Goal: Check status: Check status

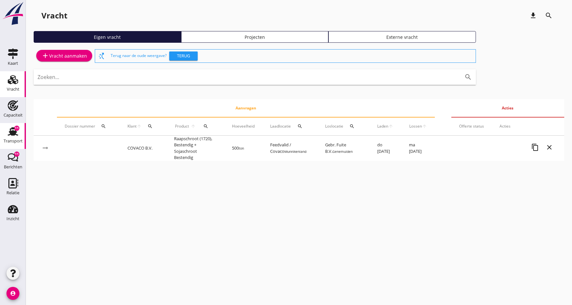
click at [13, 137] on div "Transport" at bounding box center [13, 141] width 19 height 9
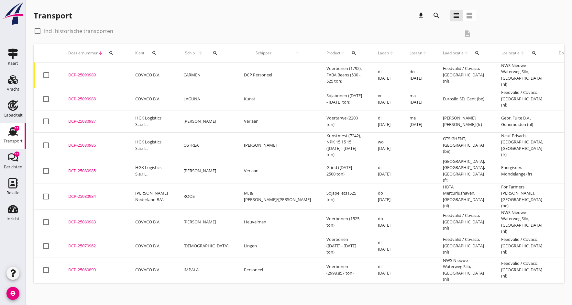
click at [38, 30] on div at bounding box center [37, 31] width 11 height 11
checkbox input "true"
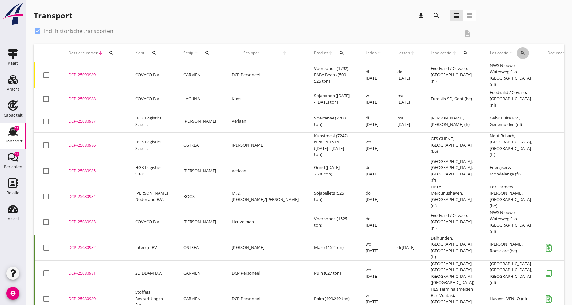
click at [520, 51] on icon "search" at bounding box center [522, 52] width 5 height 5
click at [493, 67] on input "text" at bounding box center [505, 72] width 67 height 10
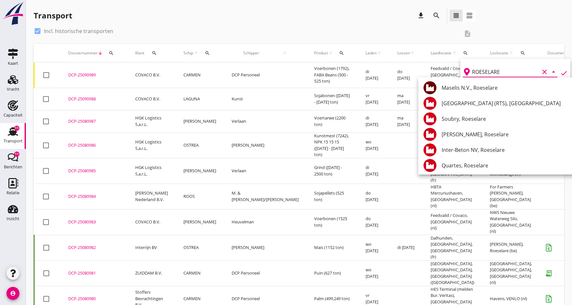
click at [561, 71] on icon "check" at bounding box center [564, 73] width 8 height 8
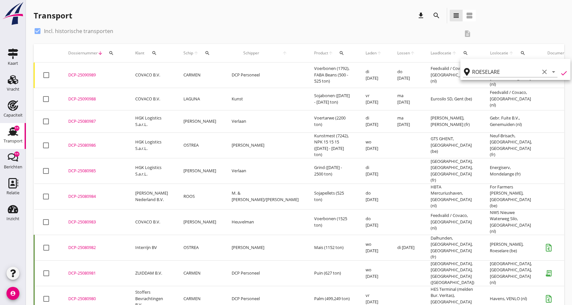
click at [562, 73] on icon "check" at bounding box center [564, 73] width 8 height 8
click at [504, 75] on input "ROESELARE" at bounding box center [505, 72] width 67 height 10
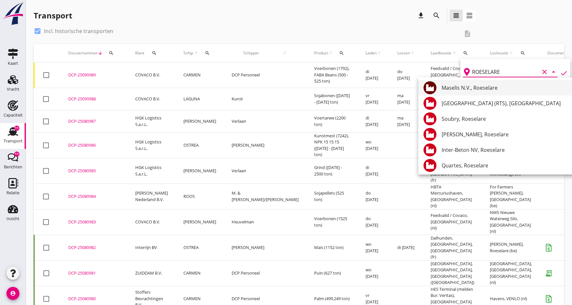
click at [450, 88] on div "Maselis N.V., Roeselare" at bounding box center [520, 88] width 157 height 8
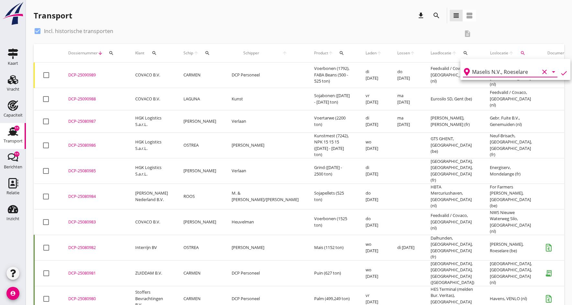
click at [560, 73] on icon "check" at bounding box center [564, 73] width 8 height 8
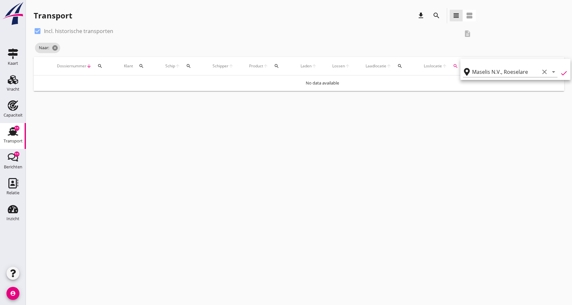
type input "Maselis N.V."
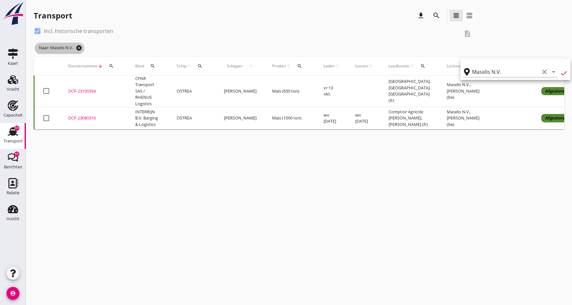
click at [78, 47] on icon "cancel" at bounding box center [79, 48] width 6 height 6
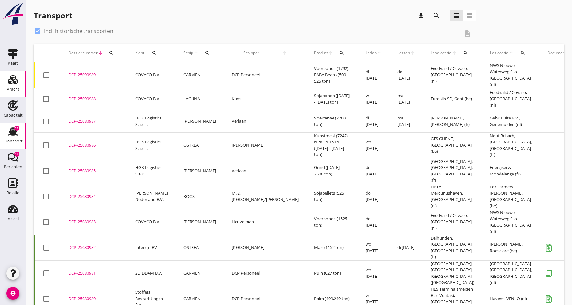
click at [8, 86] on div "Vracht" at bounding box center [13, 89] width 13 height 9
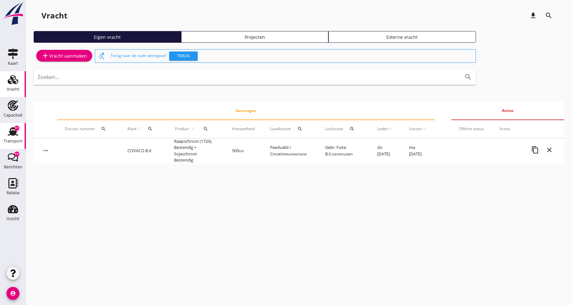
click at [13, 137] on div "Transport" at bounding box center [13, 141] width 19 height 9
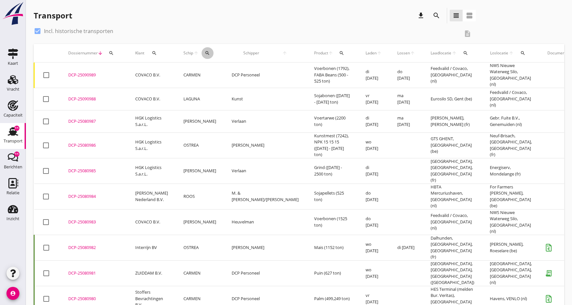
click at [205, 55] on icon "search" at bounding box center [207, 52] width 5 height 5
click at [225, 72] on input "Zoek op (scheeps)naam" at bounding box center [234, 72] width 67 height 10
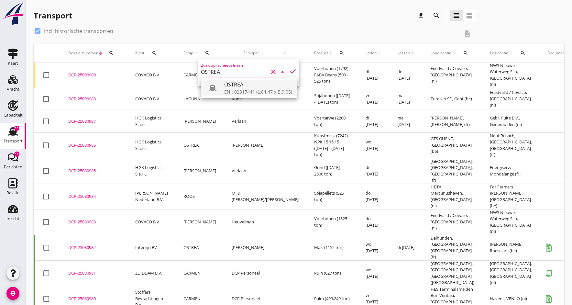
click at [239, 83] on div "OSTREA" at bounding box center [258, 85] width 68 height 8
click at [291, 72] on icon "check" at bounding box center [293, 71] width 8 height 8
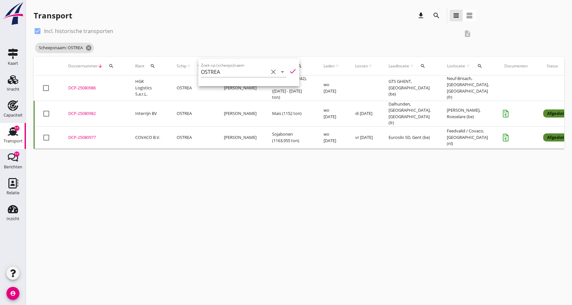
type input "OSTREA"
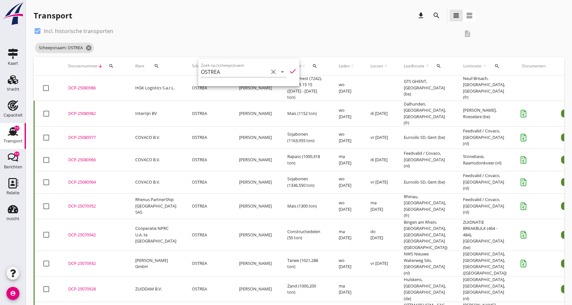
click at [82, 110] on div "DCP-25080982" at bounding box center [93, 113] width 51 height 6
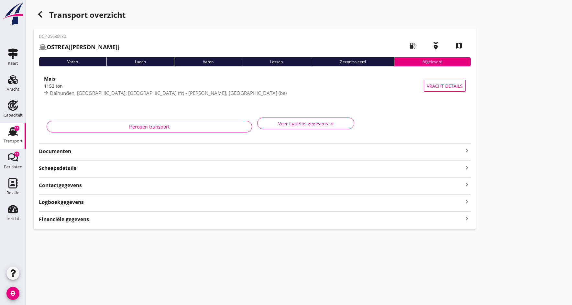
click at [49, 151] on strong "Documenten" at bounding box center [251, 151] width 424 height 7
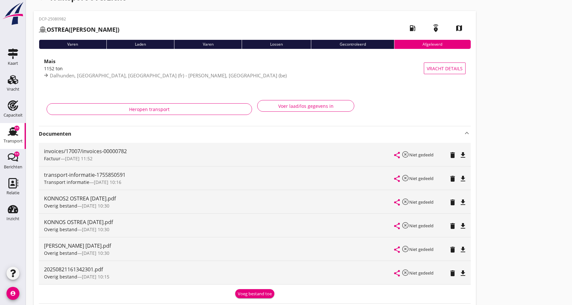
scroll to position [29, 0]
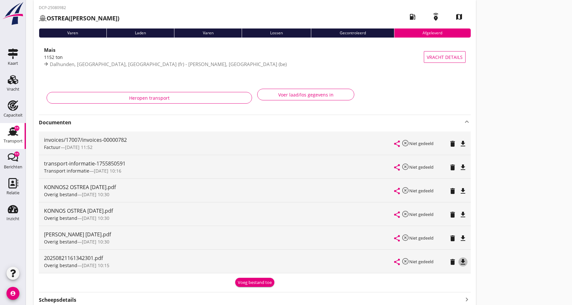
click at [464, 262] on icon "file_download" at bounding box center [463, 262] width 8 height 8
click at [464, 262] on icon "open_in_browser" at bounding box center [463, 262] width 8 height 8
